Goal: Navigation & Orientation: Find specific page/section

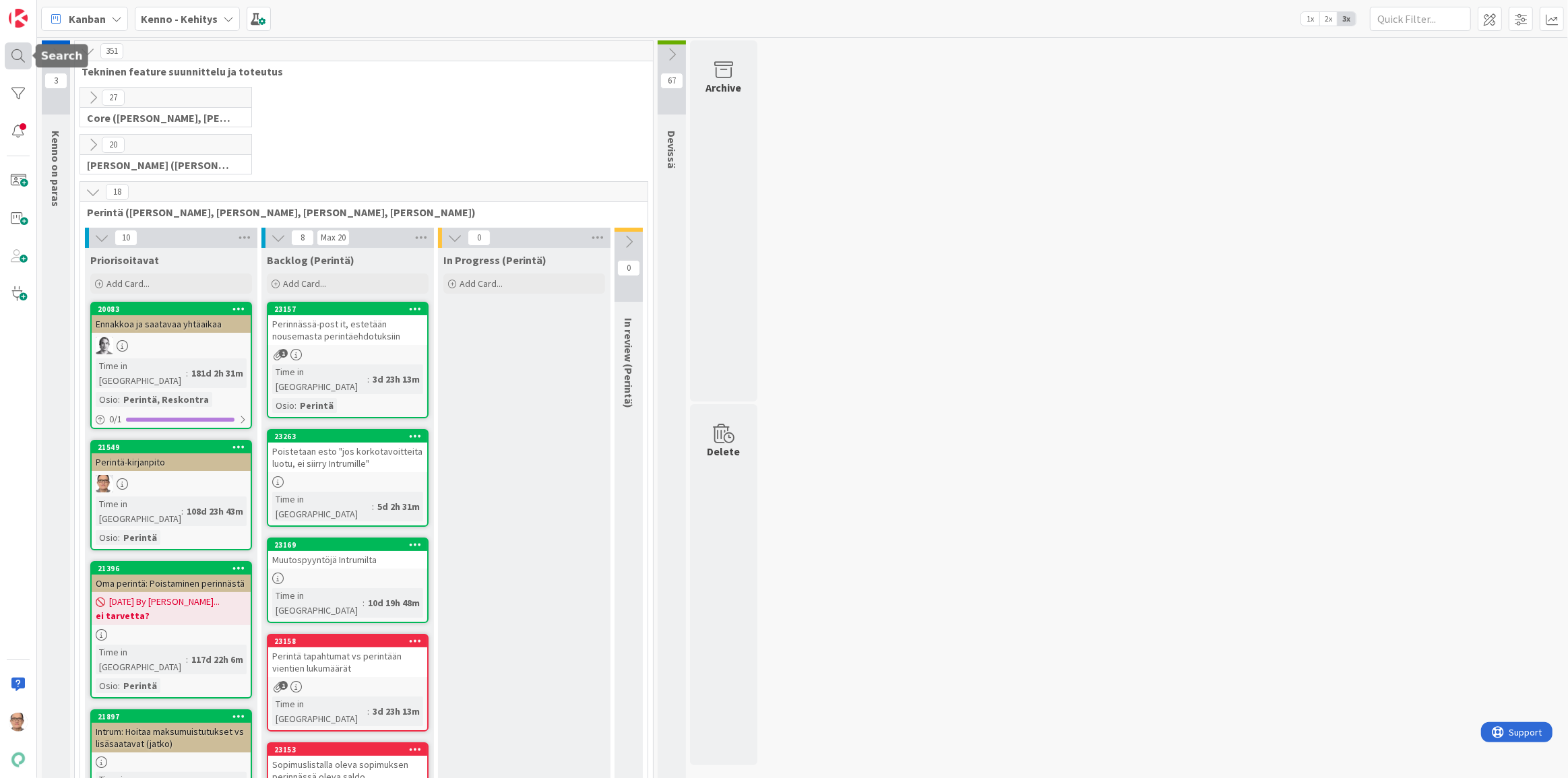
click at [15, 58] on div at bounding box center [18, 56] width 27 height 27
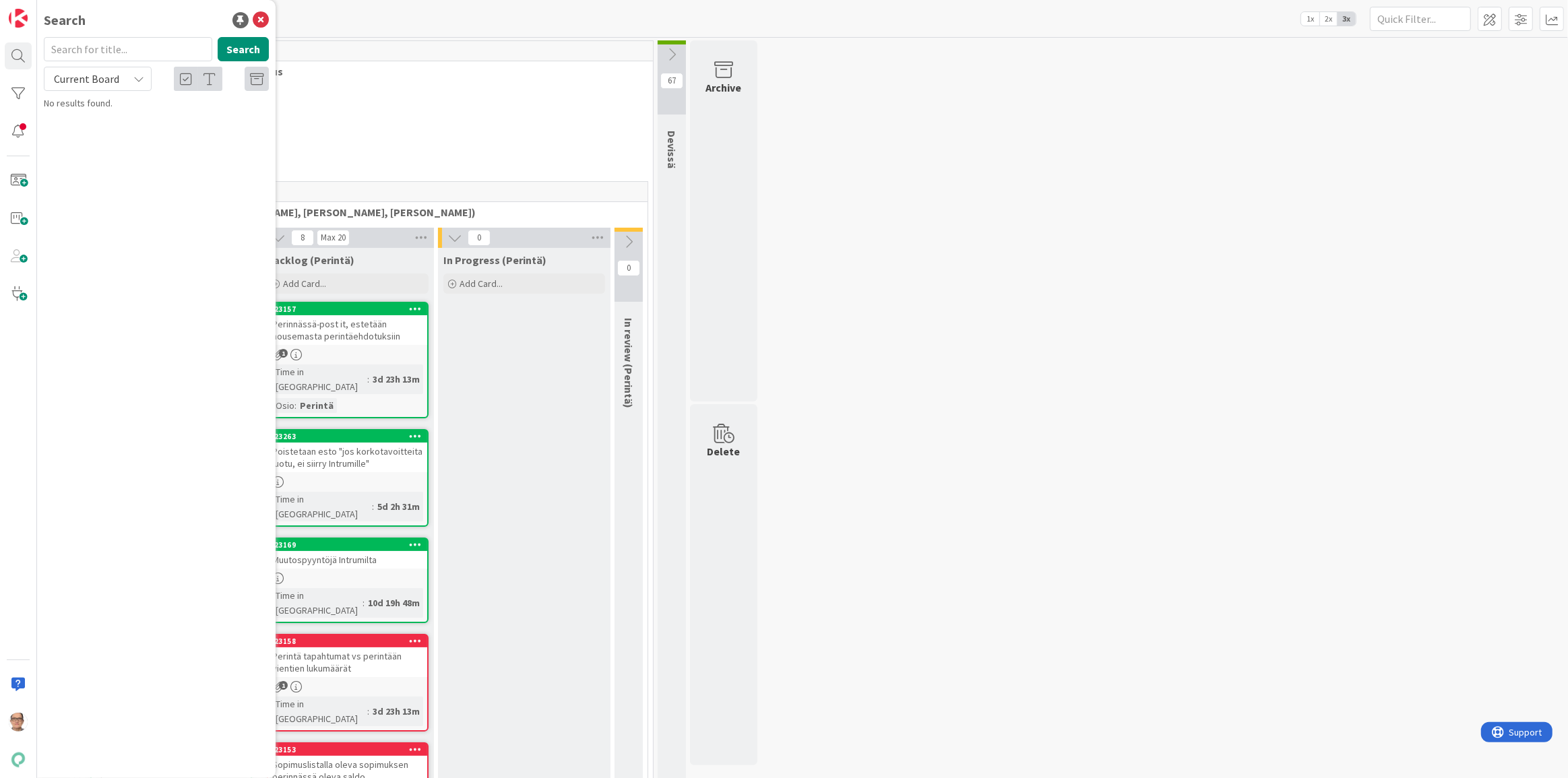
click at [139, 80] on icon at bounding box center [139, 78] width 11 height 11
click at [114, 129] on span "All Boards" at bounding box center [121, 135] width 140 height 21
click at [84, 51] on input "text" at bounding box center [128, 49] width 169 height 24
type input "22133"
click at [153, 122] on span "Hyvitys: kauden tavoitteen ylittävän hyvityksen käsittely kirjanpidossa" at bounding box center [150, 125] width 177 height 26
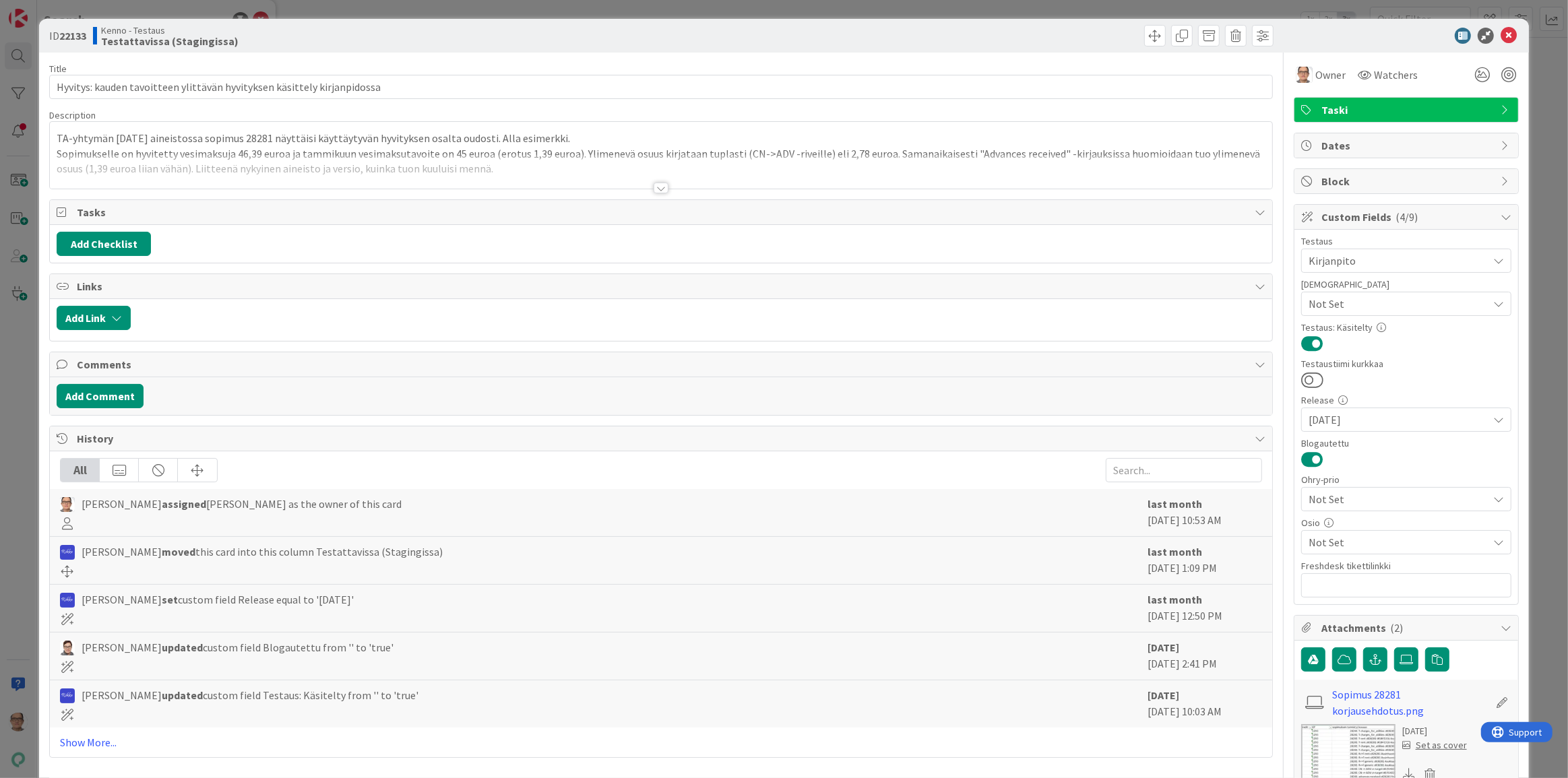
click at [655, 183] on div at bounding box center [660, 188] width 15 height 11
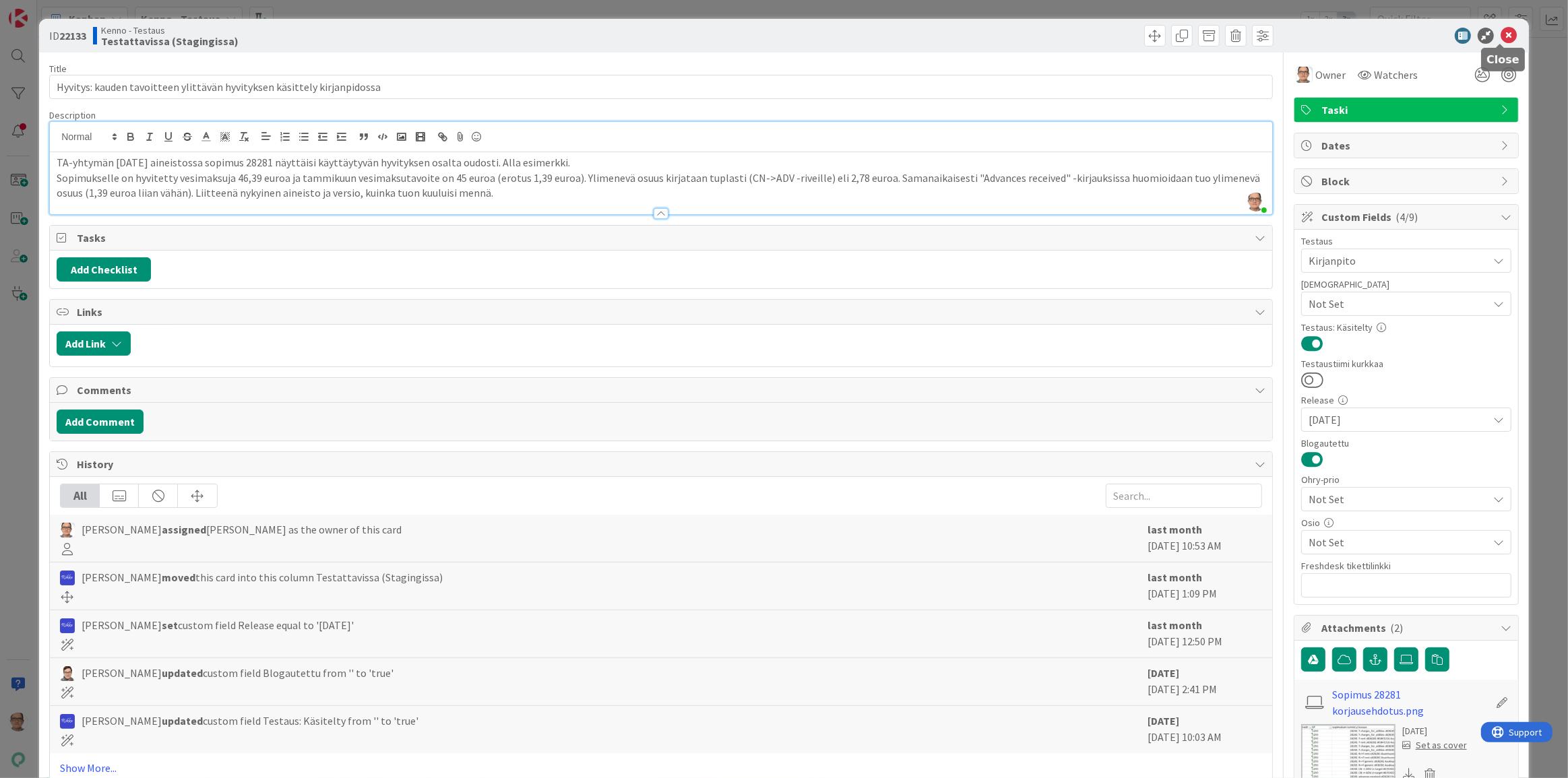
click at [1501, 34] on icon at bounding box center [1509, 36] width 16 height 16
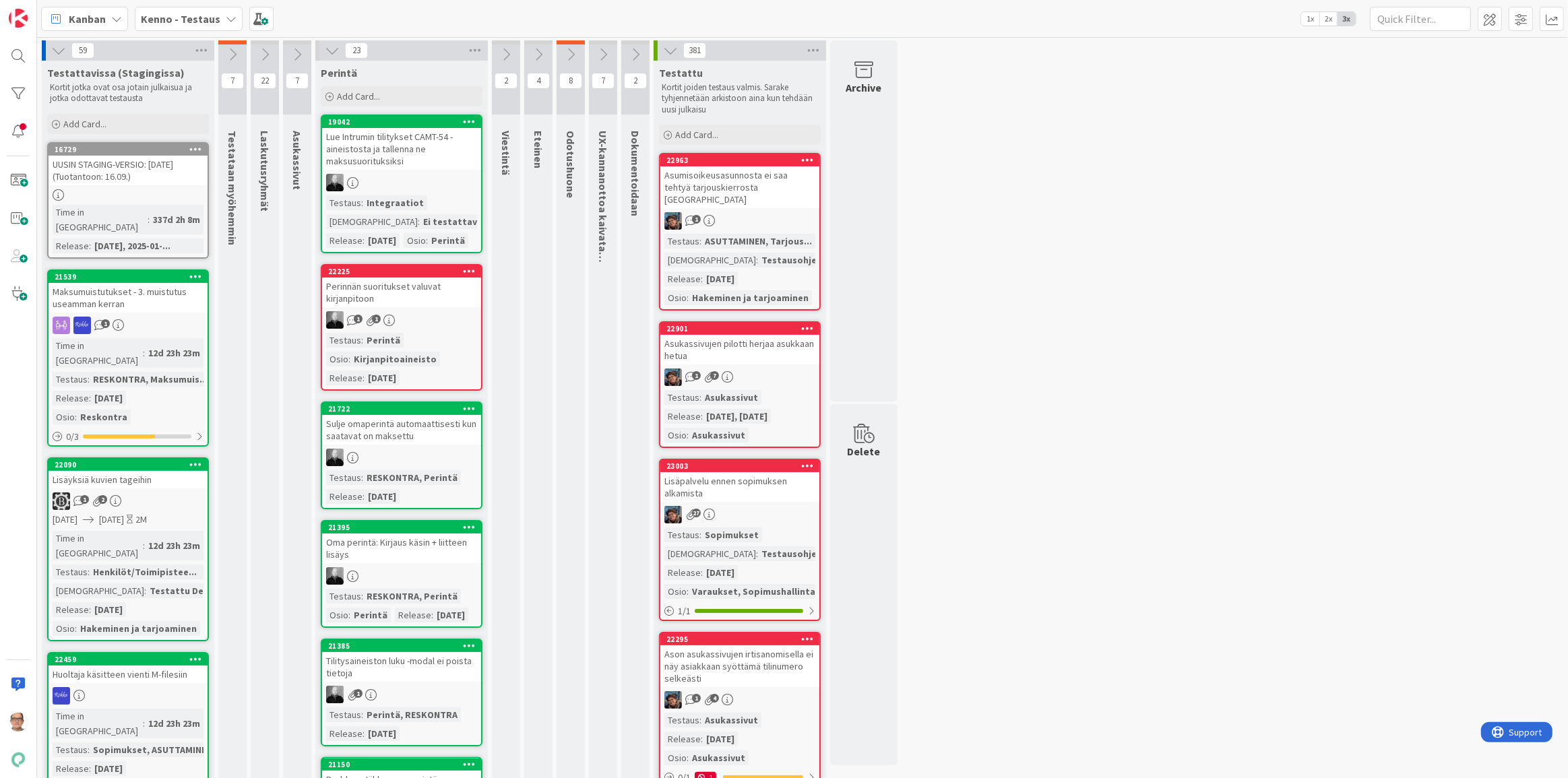
click at [95, 338] on div "Time in [GEOGRAPHIC_DATA]" at bounding box center [97, 353] width 90 height 29
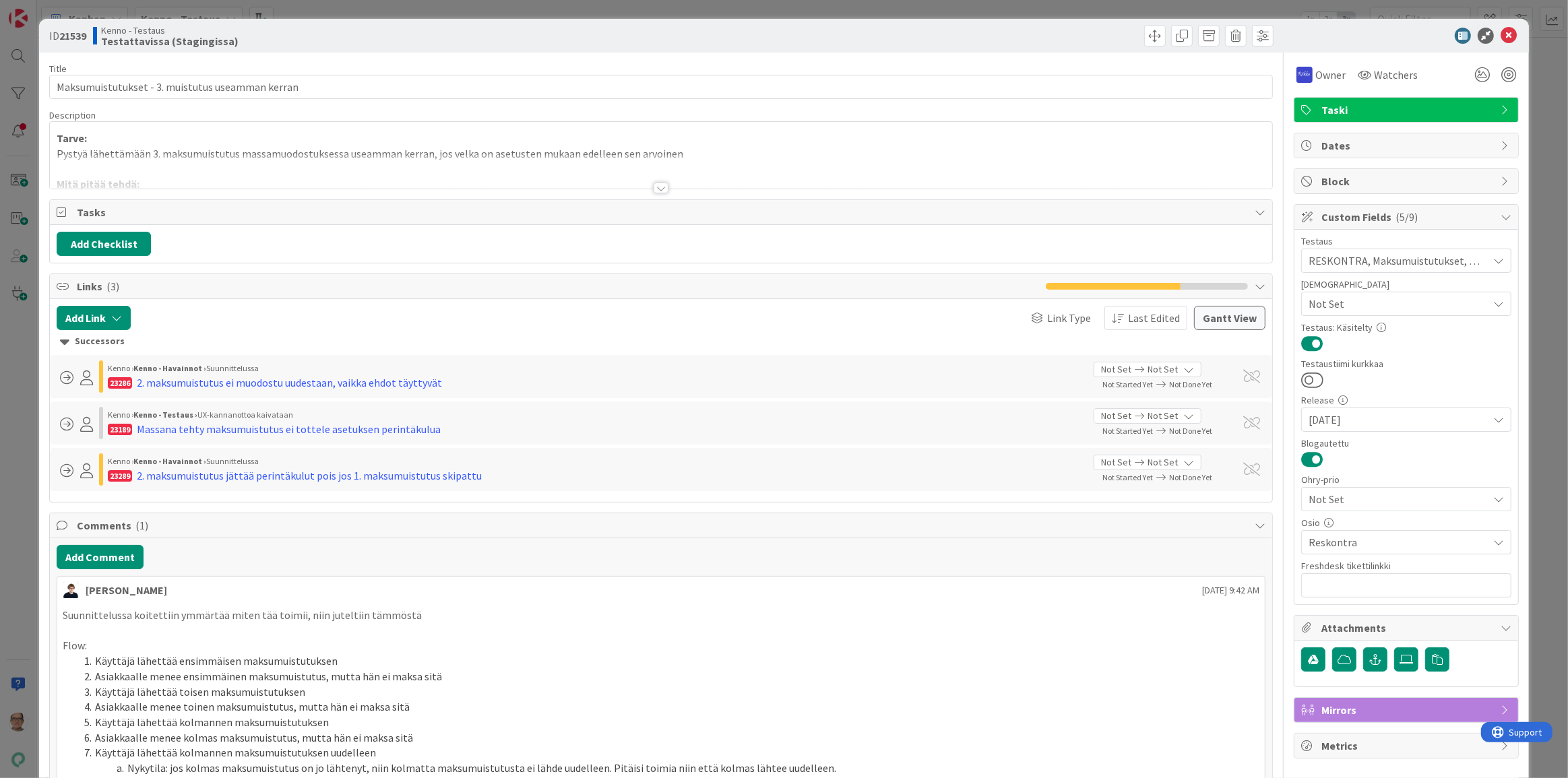
click at [655, 186] on div at bounding box center [660, 188] width 15 height 11
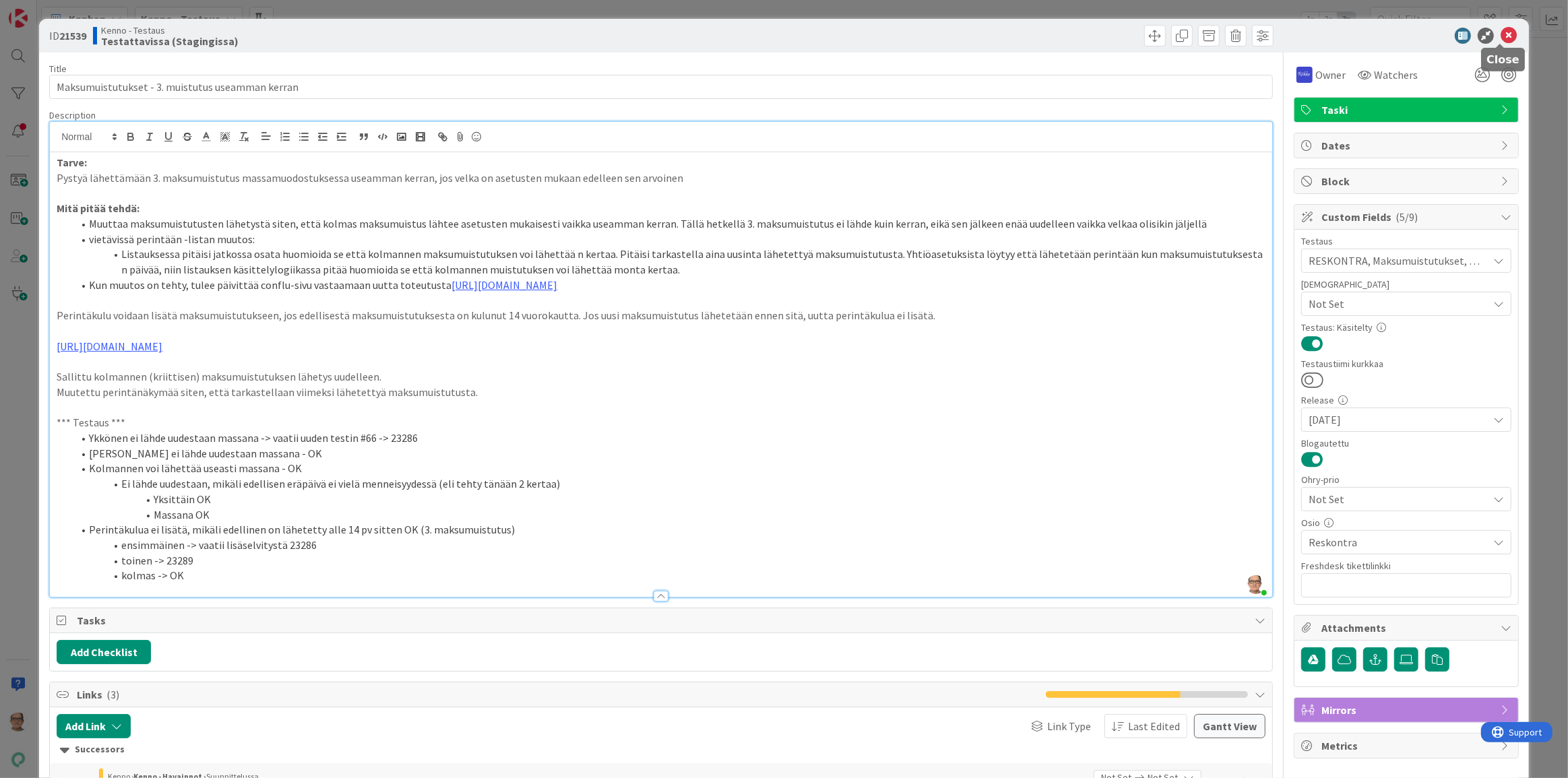
click at [1501, 34] on icon at bounding box center [1509, 36] width 16 height 16
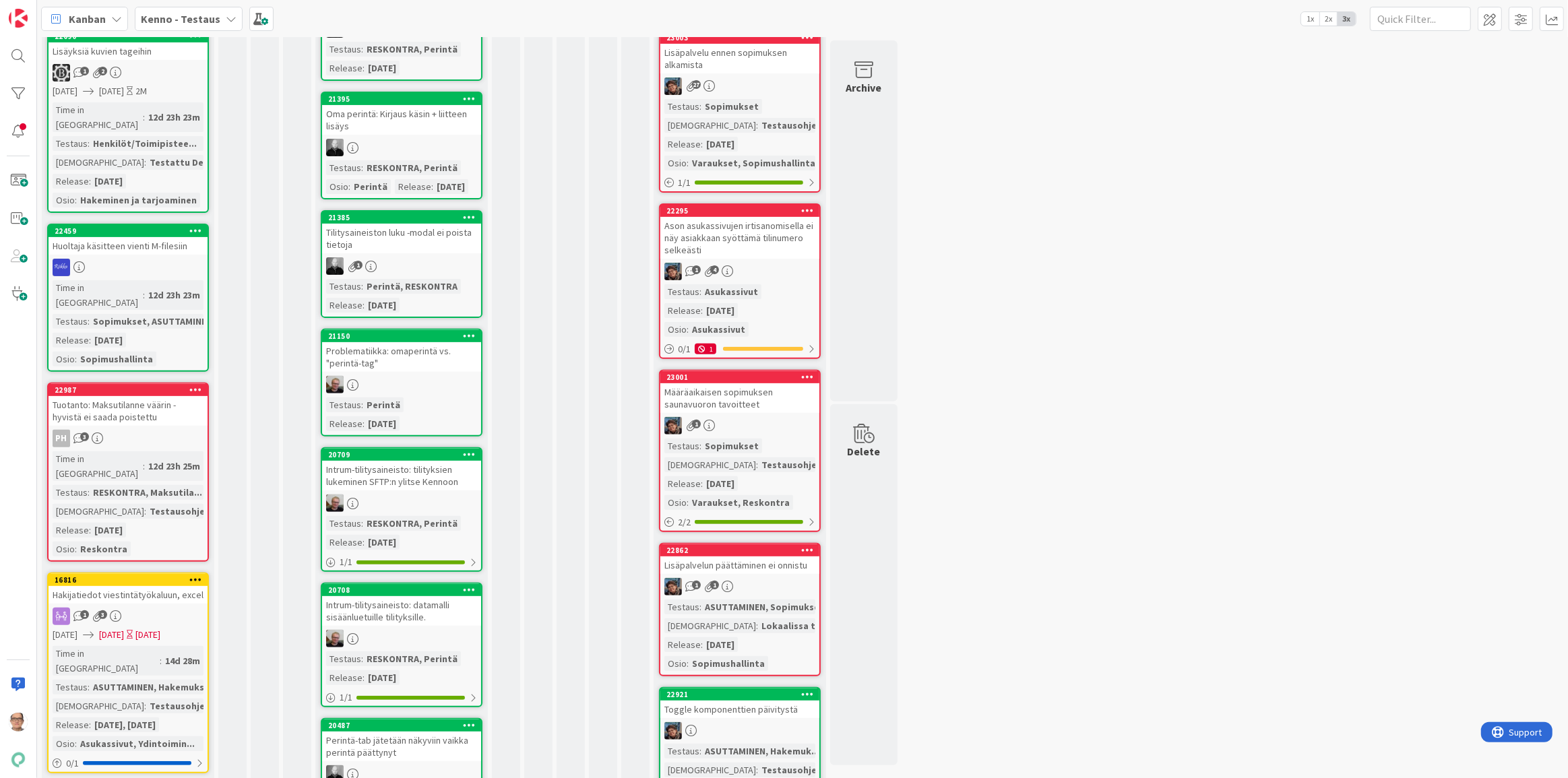
scroll to position [551, 0]
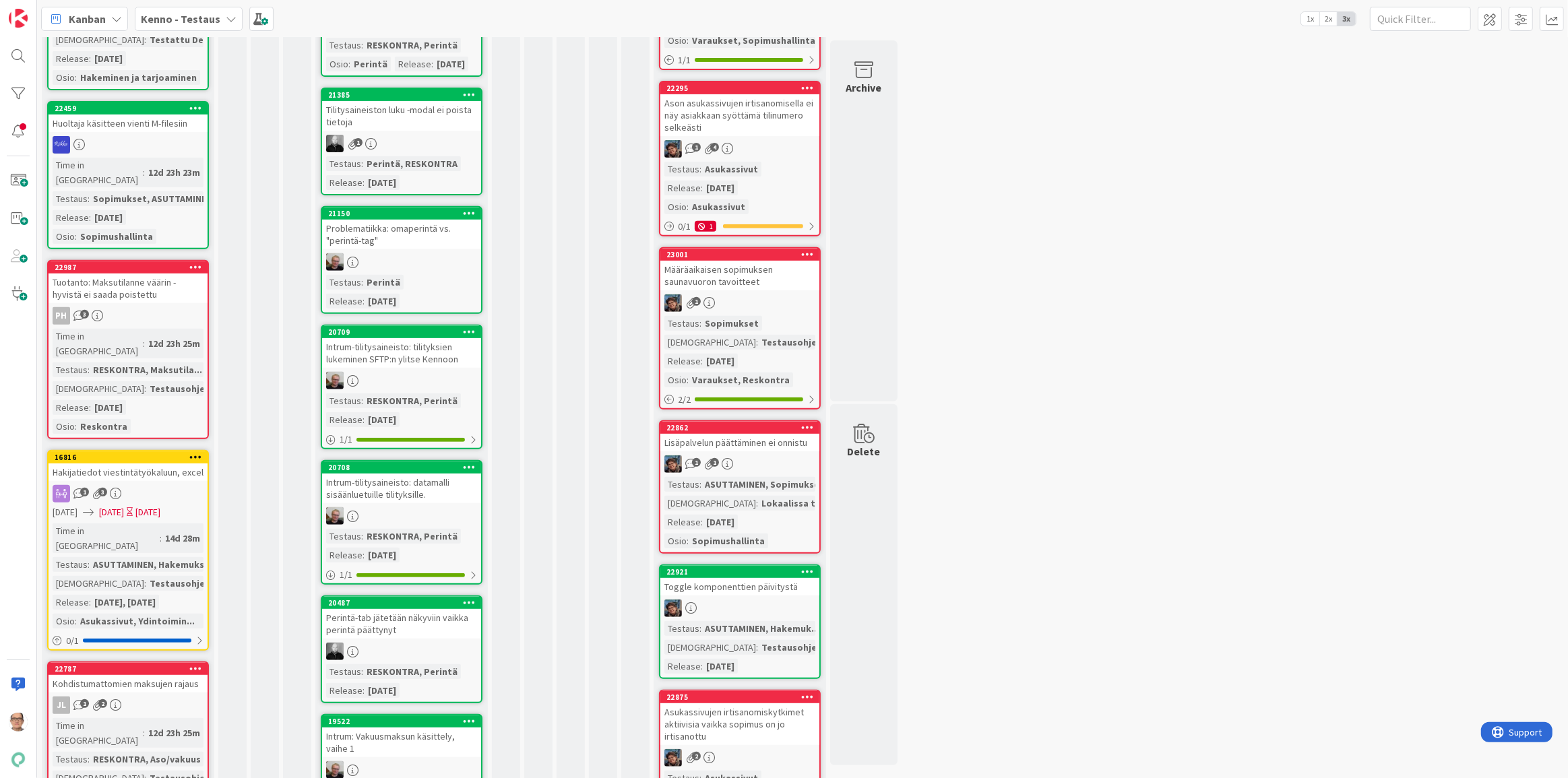
click at [163, 697] on div "JL 1 2" at bounding box center [128, 705] width 159 height 18
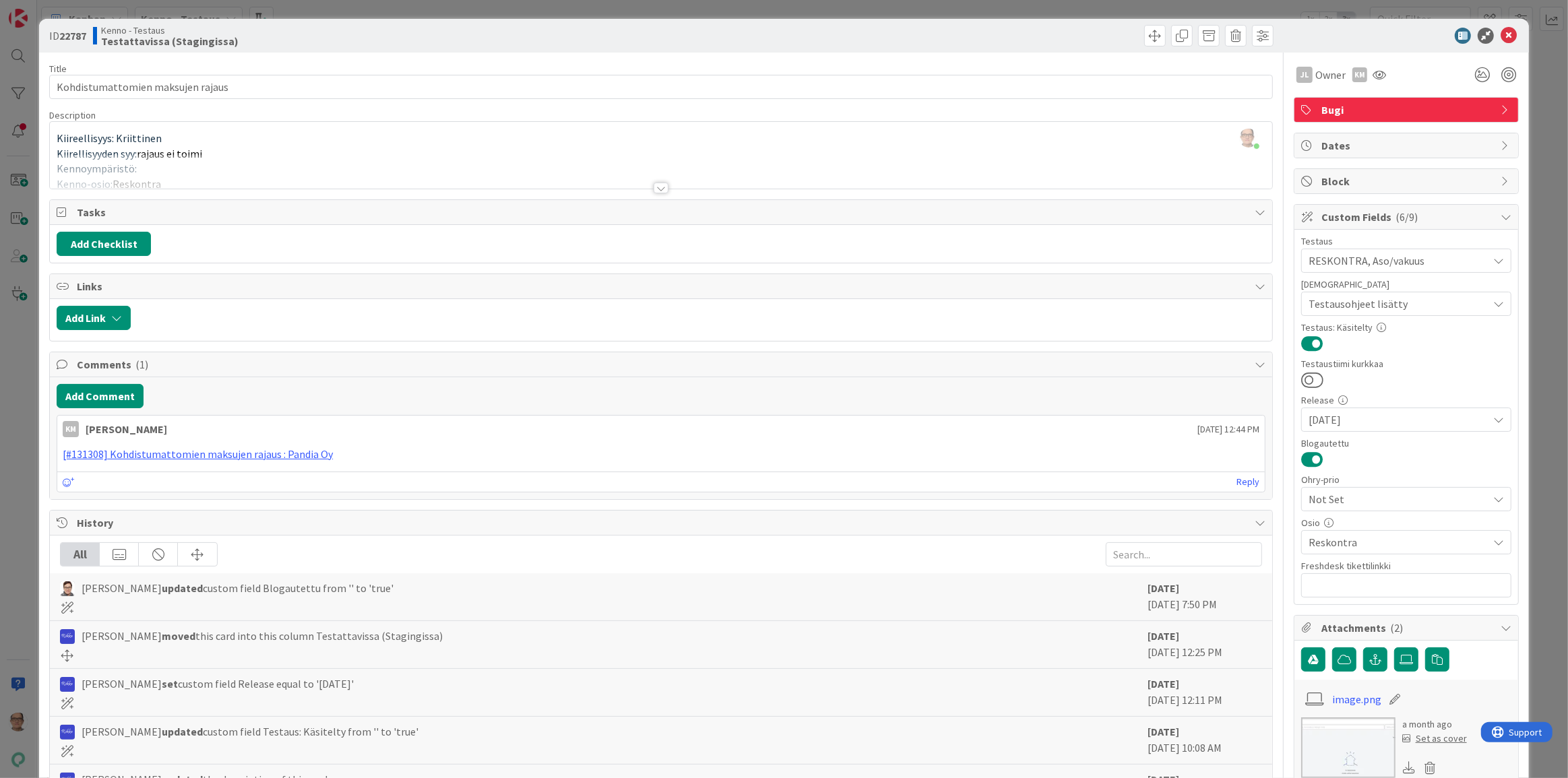
click at [655, 190] on div at bounding box center [660, 188] width 15 height 11
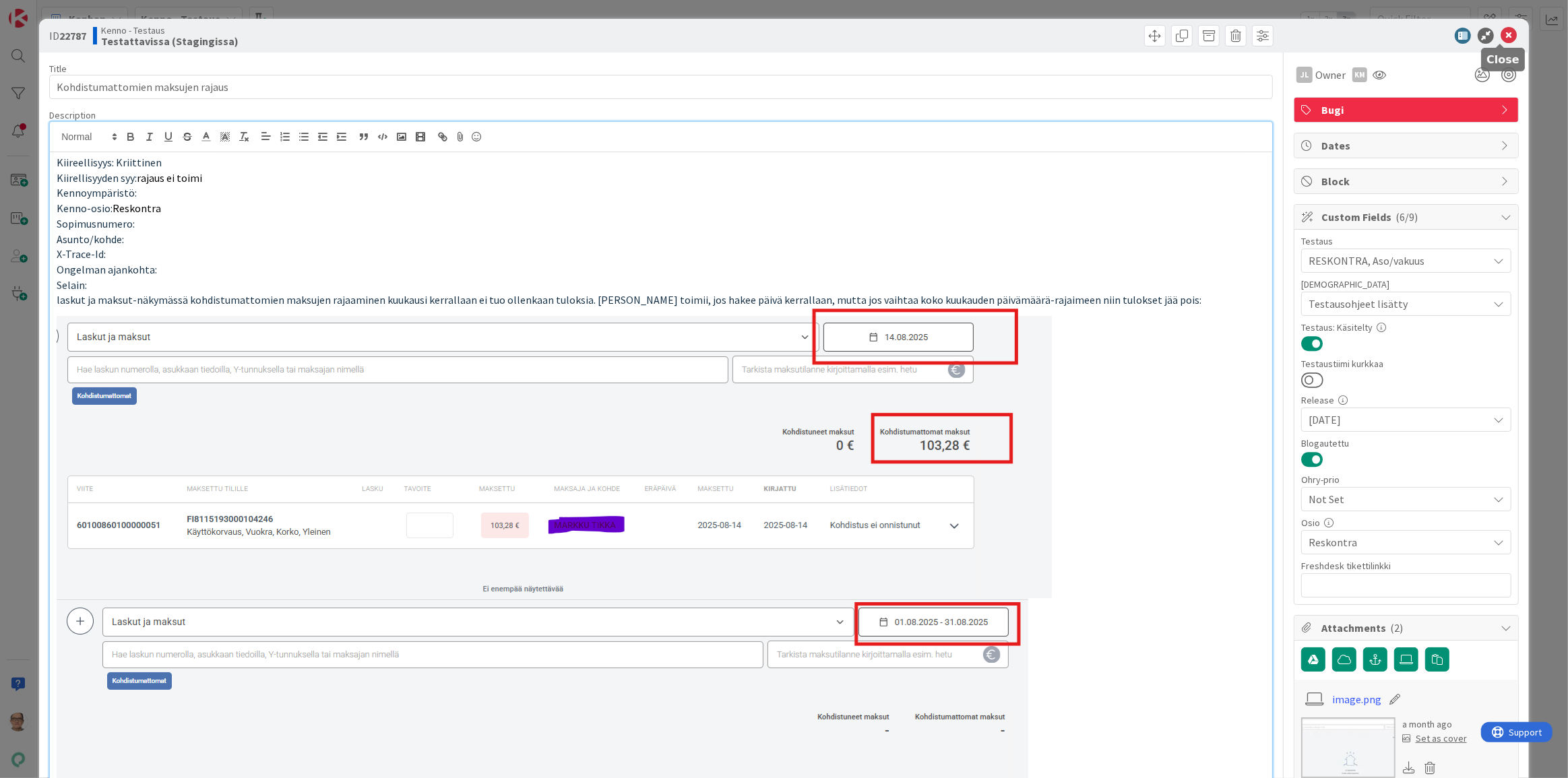
click at [1501, 34] on icon at bounding box center [1509, 36] width 16 height 16
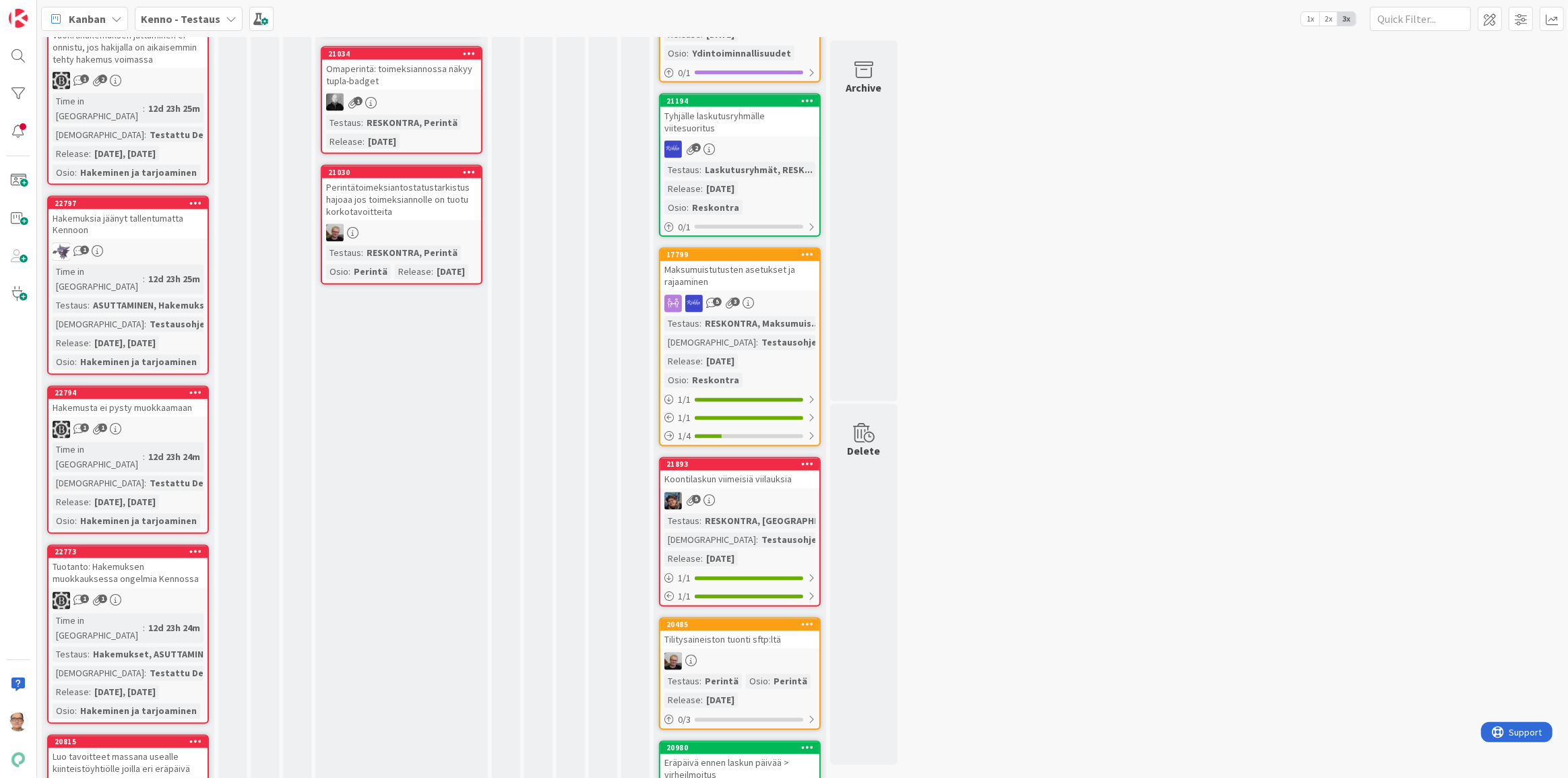
scroll to position [2696, 0]
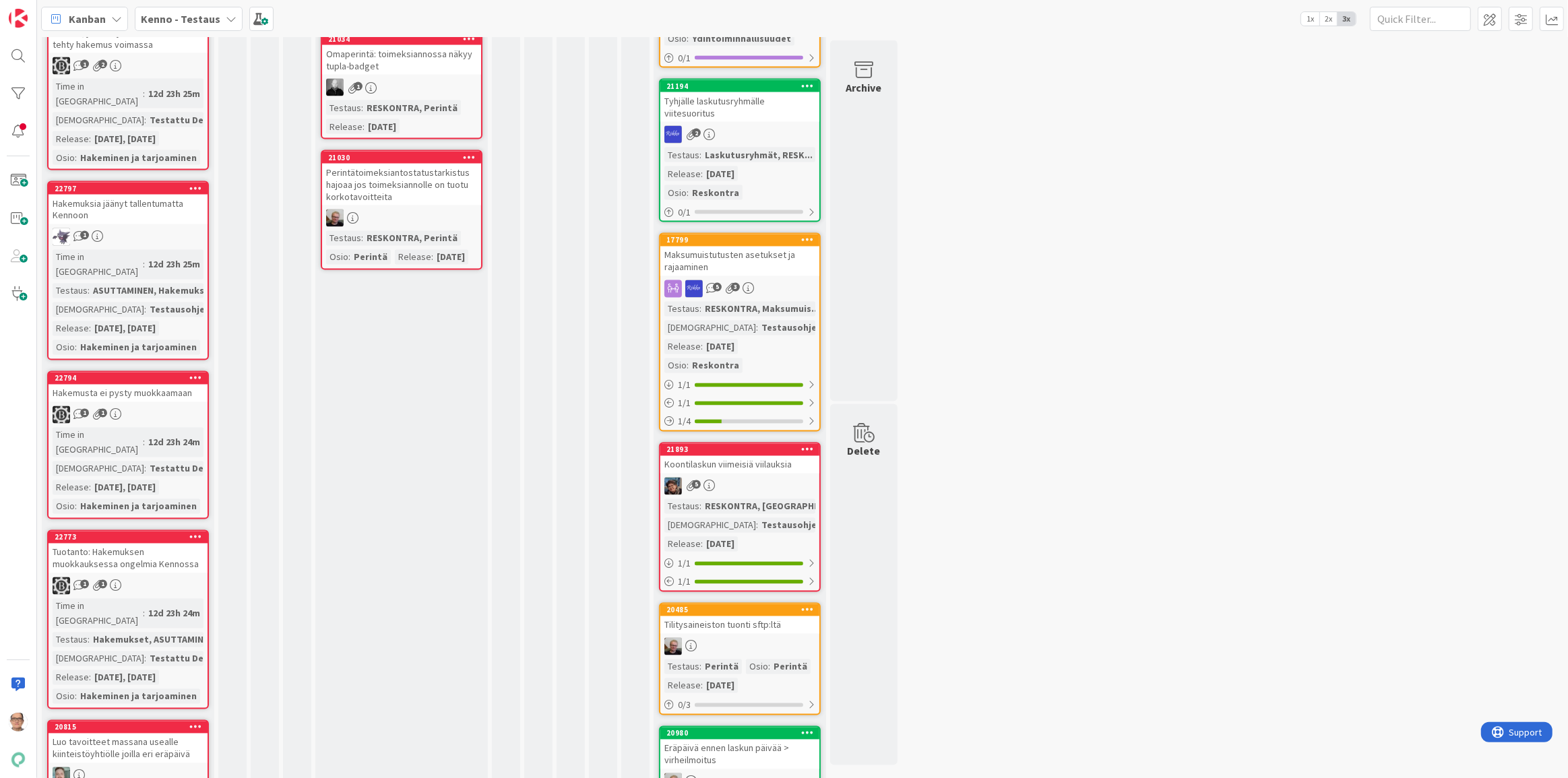
click at [132, 768] on div at bounding box center [128, 777] width 159 height 18
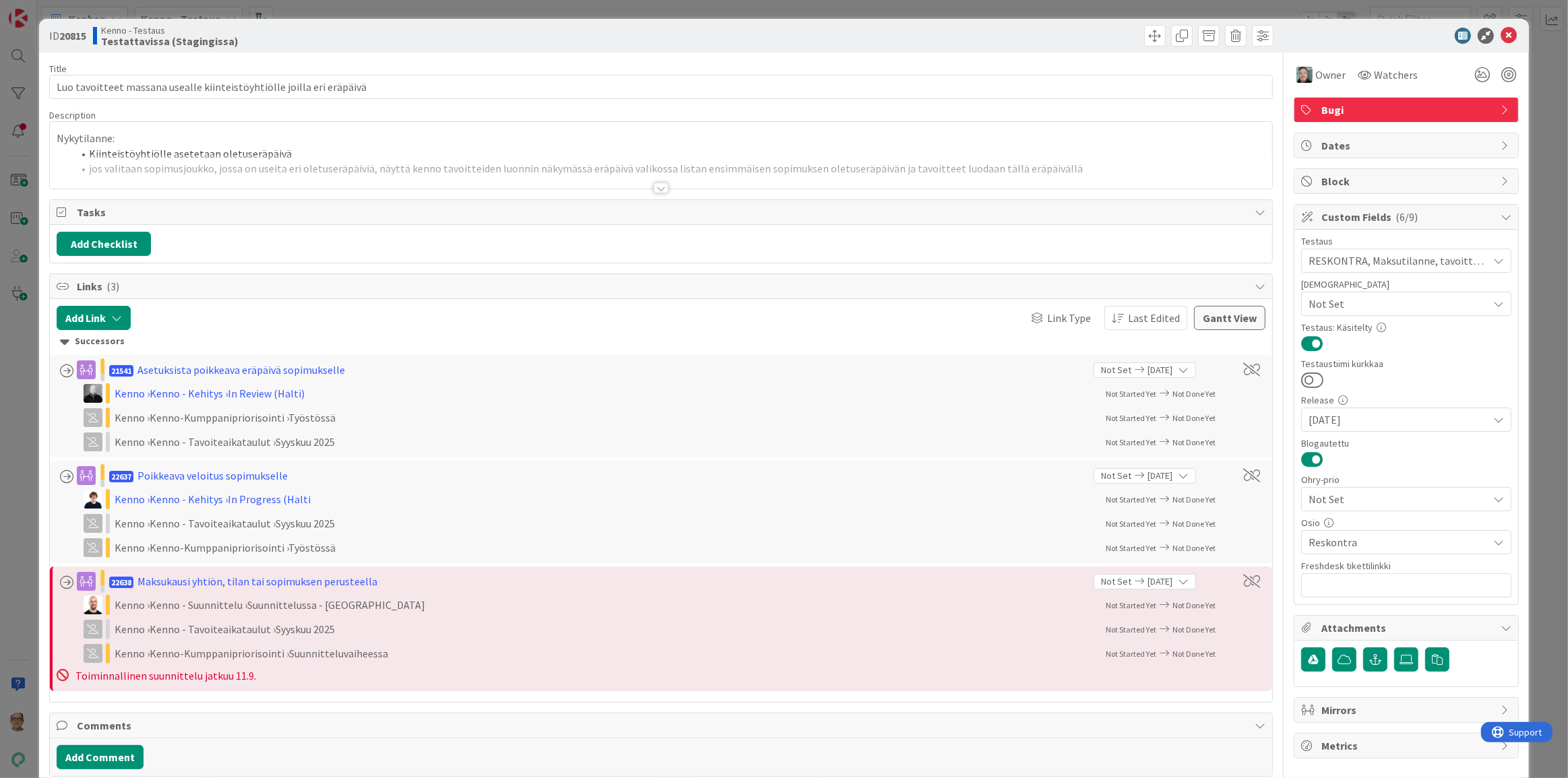
click at [653, 185] on div at bounding box center [660, 188] width 15 height 11
